Goal: Task Accomplishment & Management: Manage account settings

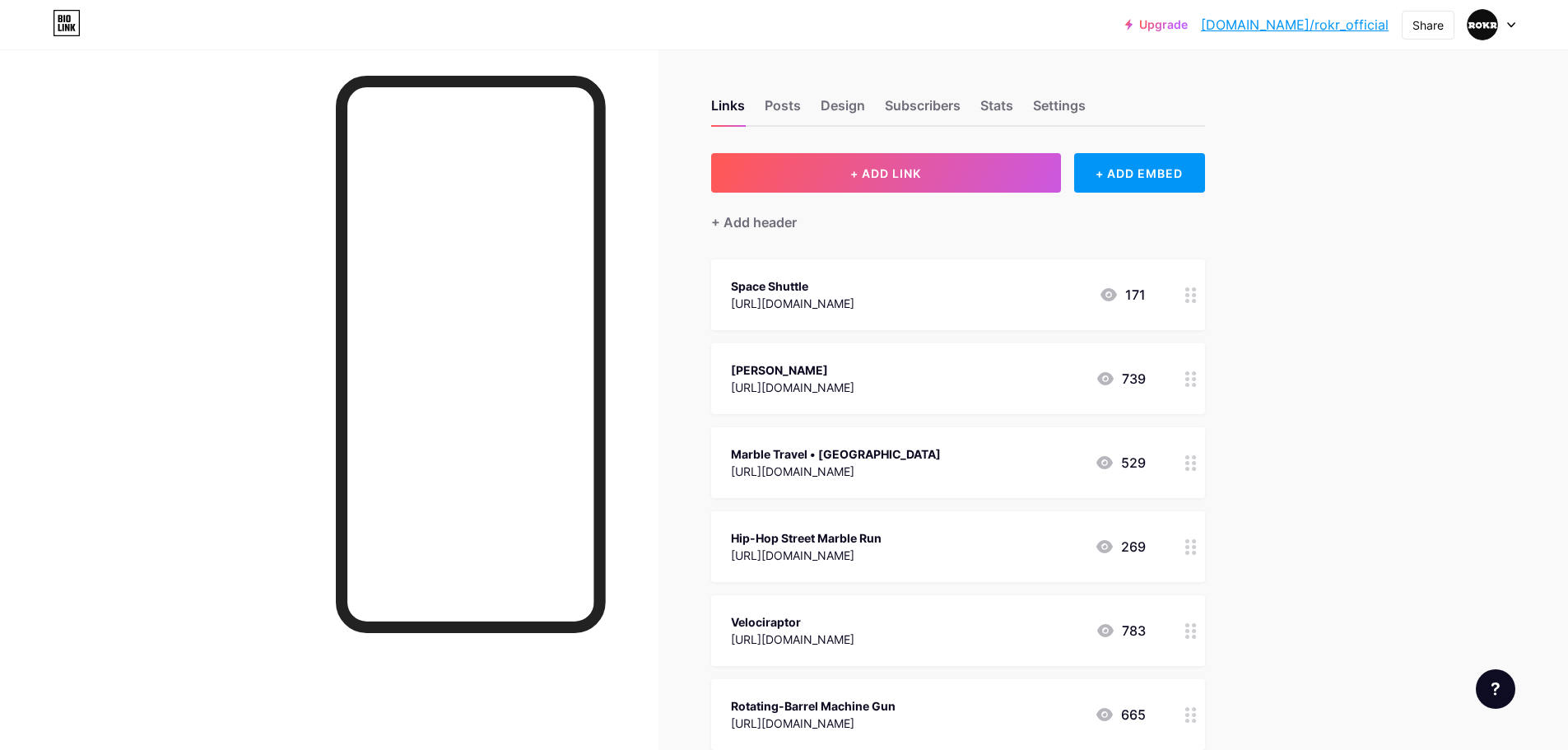
drag, startPoint x: 1483, startPoint y: 302, endPoint x: 1428, endPoint y: 317, distance: 57.0
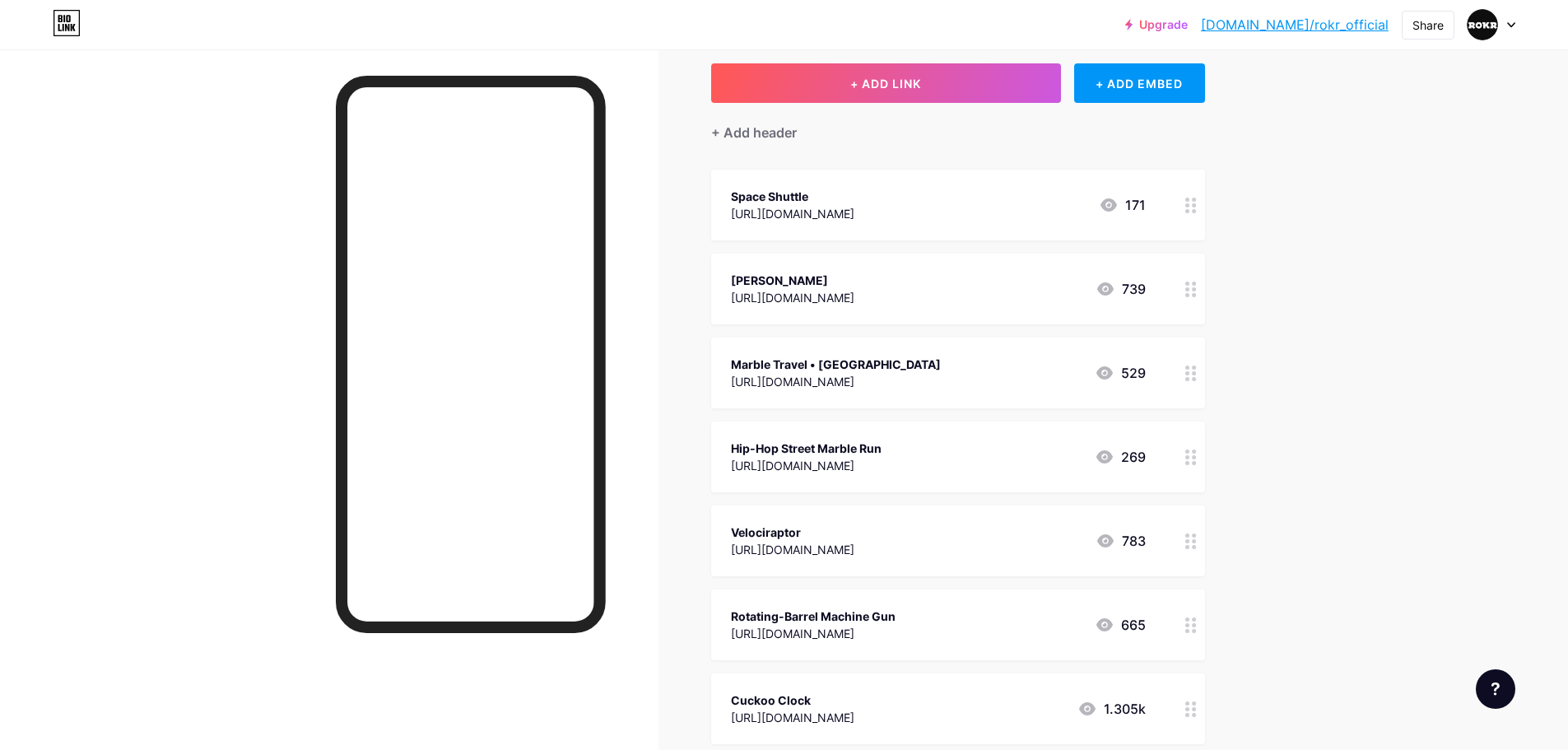
scroll to position [83, 0]
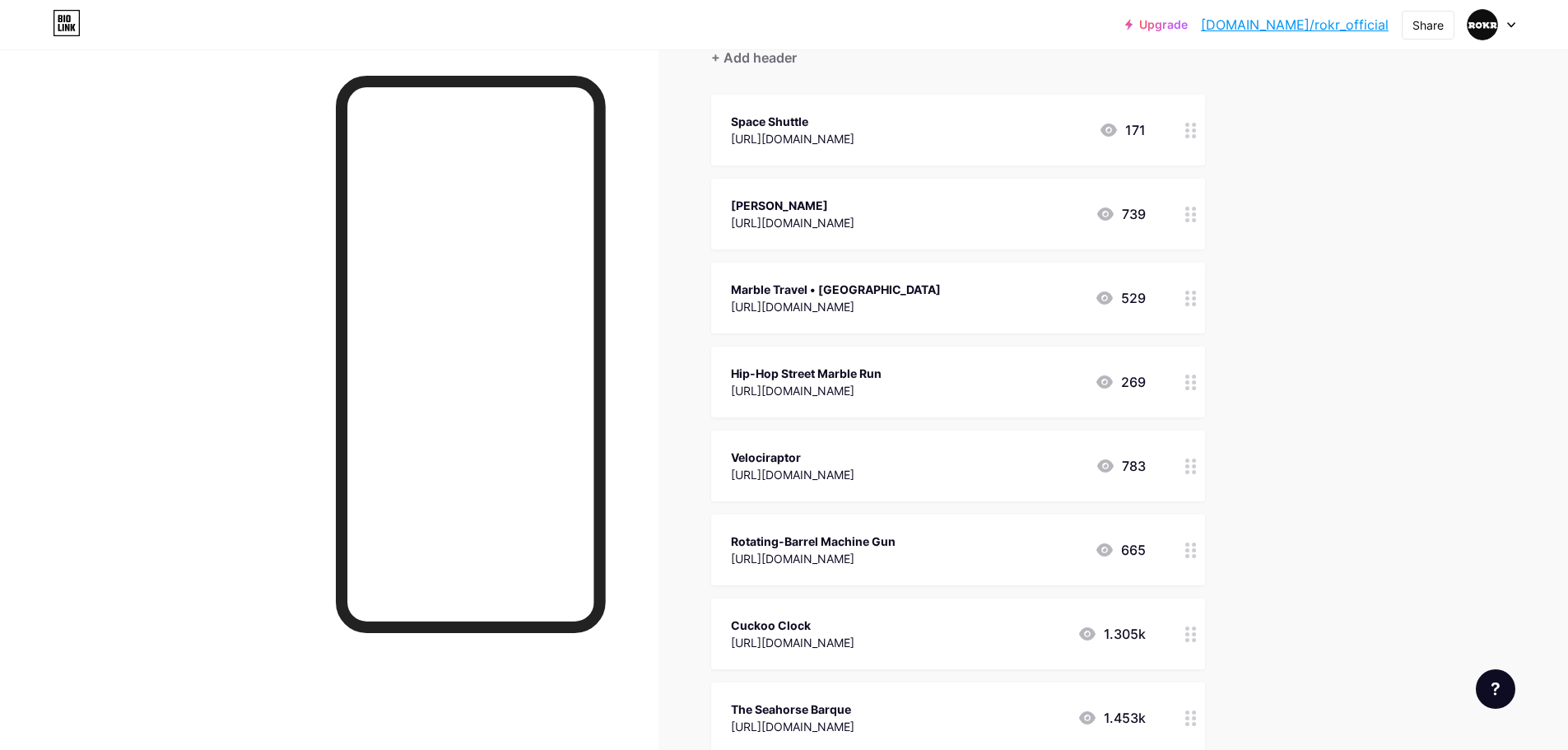
scroll to position [0, 0]
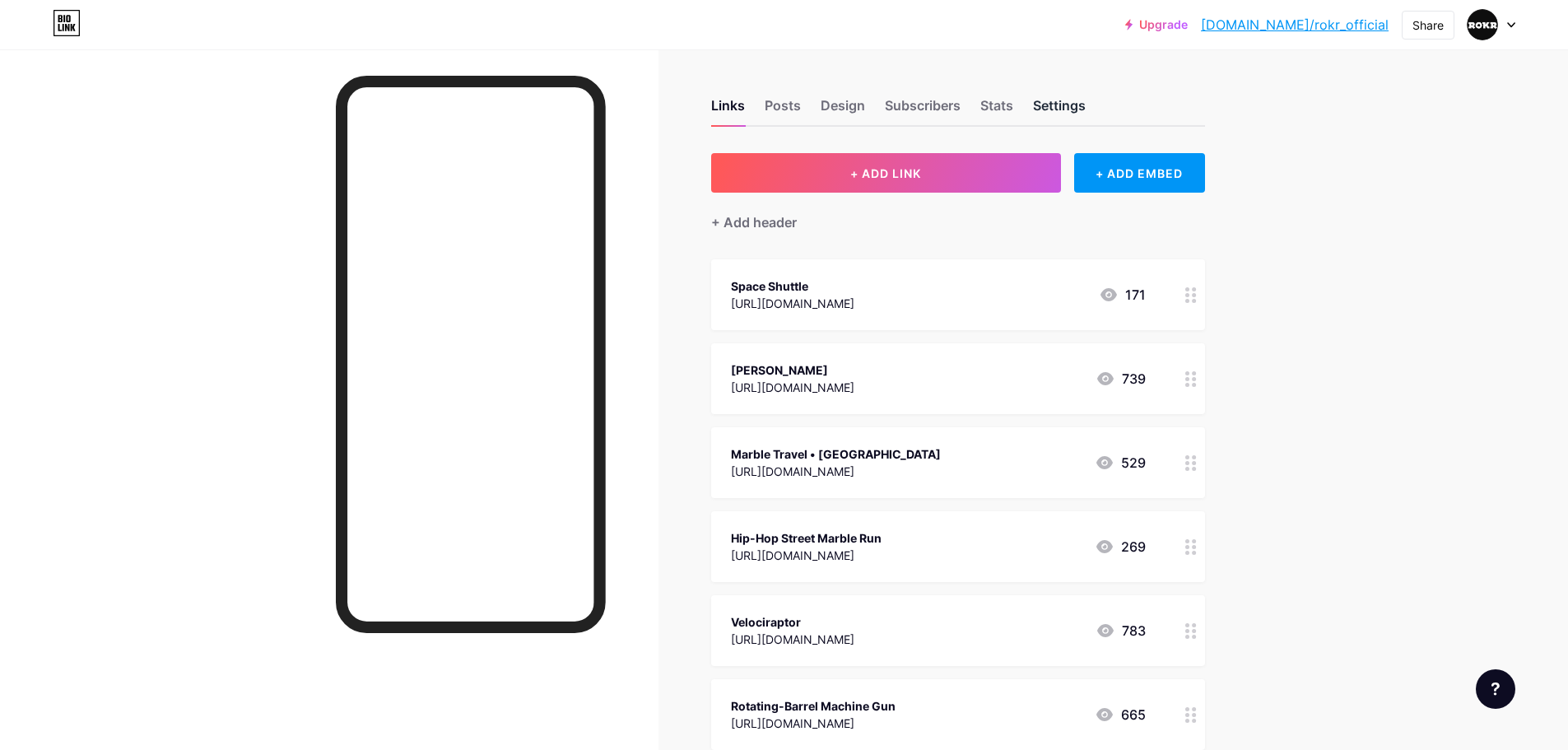
drag, startPoint x: 1067, startPoint y: 110, endPoint x: 1042, endPoint y: 114, distance: 25.3
click at [1067, 110] on div "Settings" at bounding box center [1060, 110] width 53 height 30
click at [985, 114] on div "Stats" at bounding box center [996, 110] width 33 height 30
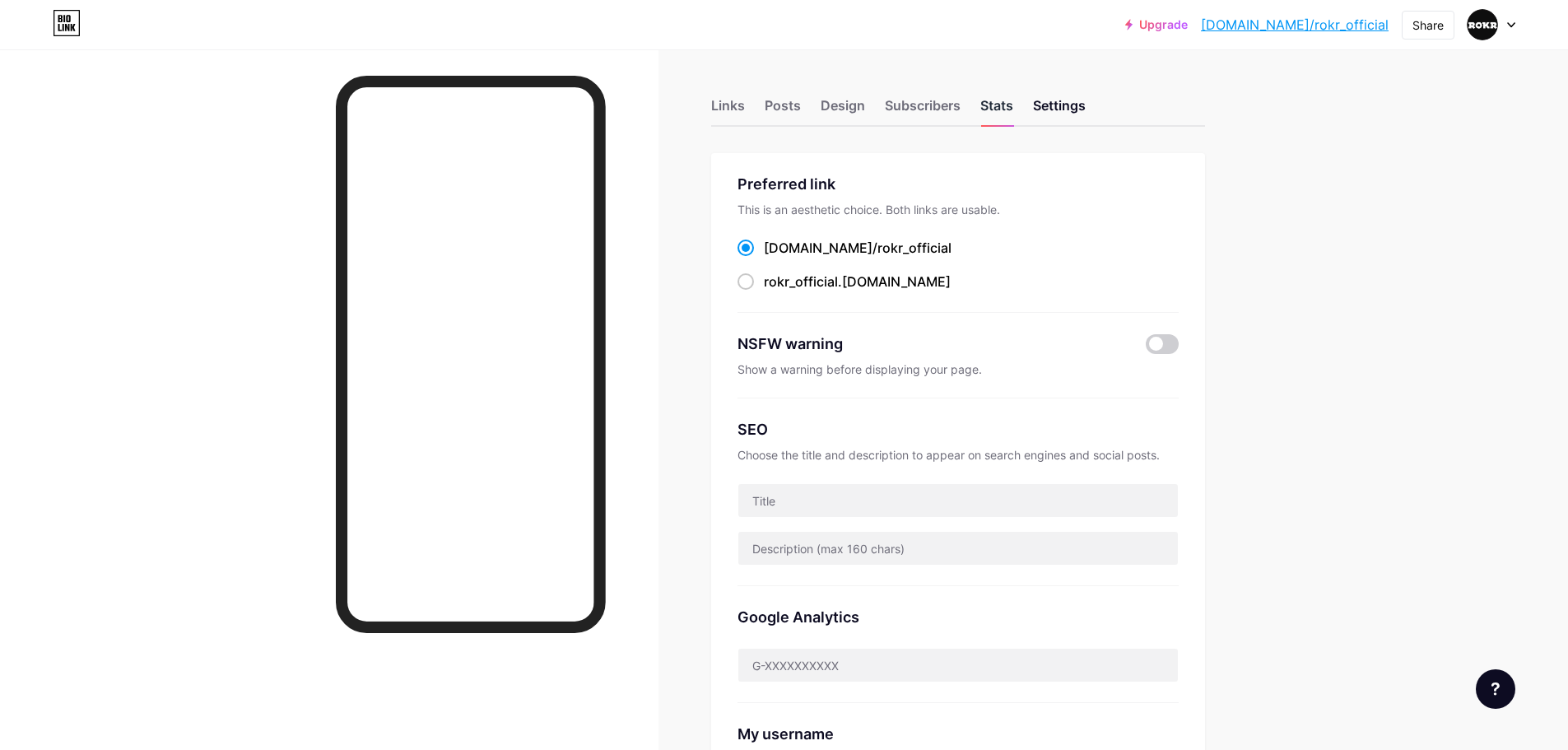
click at [998, 112] on div "Stats" at bounding box center [996, 110] width 33 height 30
click at [1003, 110] on div "Stats" at bounding box center [996, 110] width 33 height 30
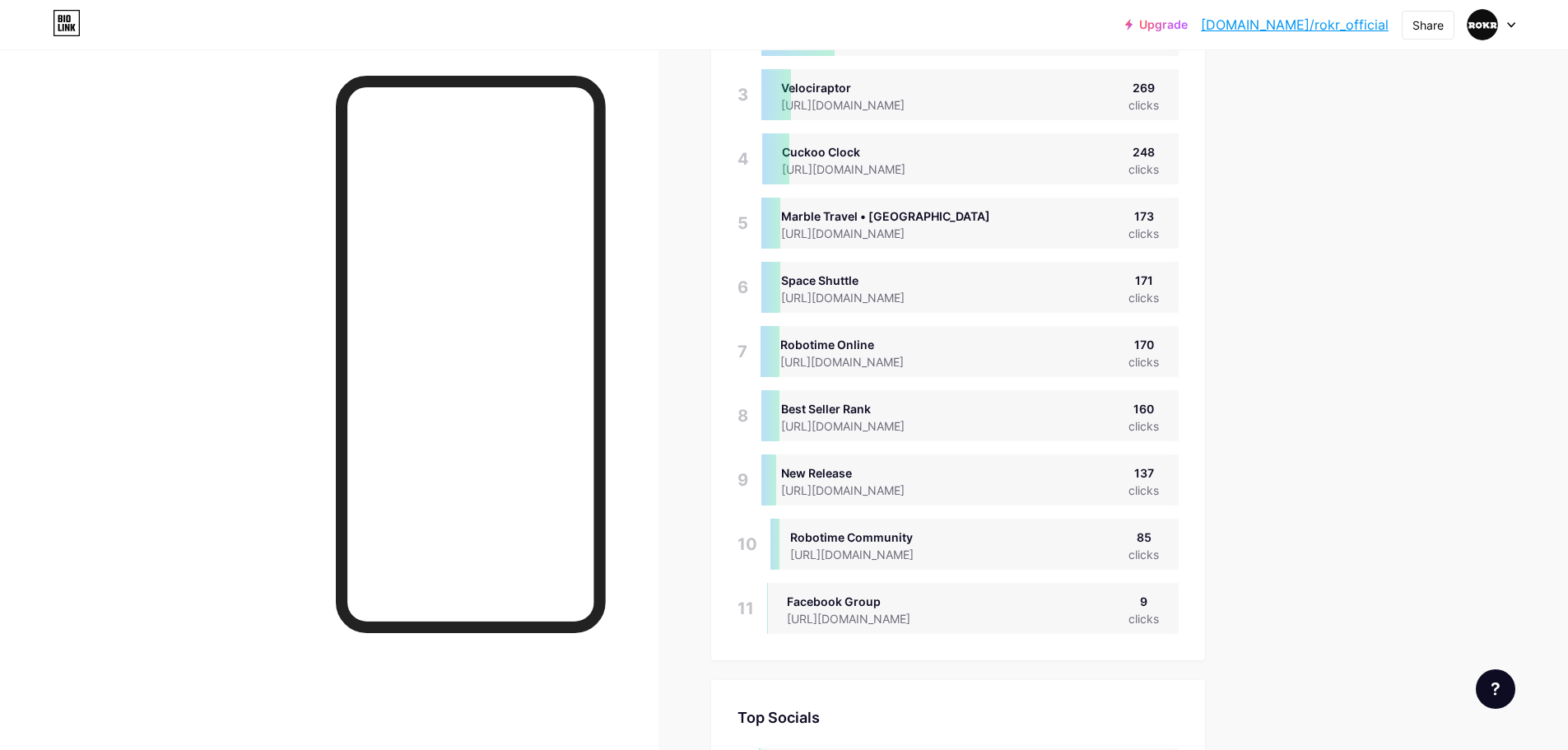
scroll to position [165, 0]
